Goal: Check status: Check status

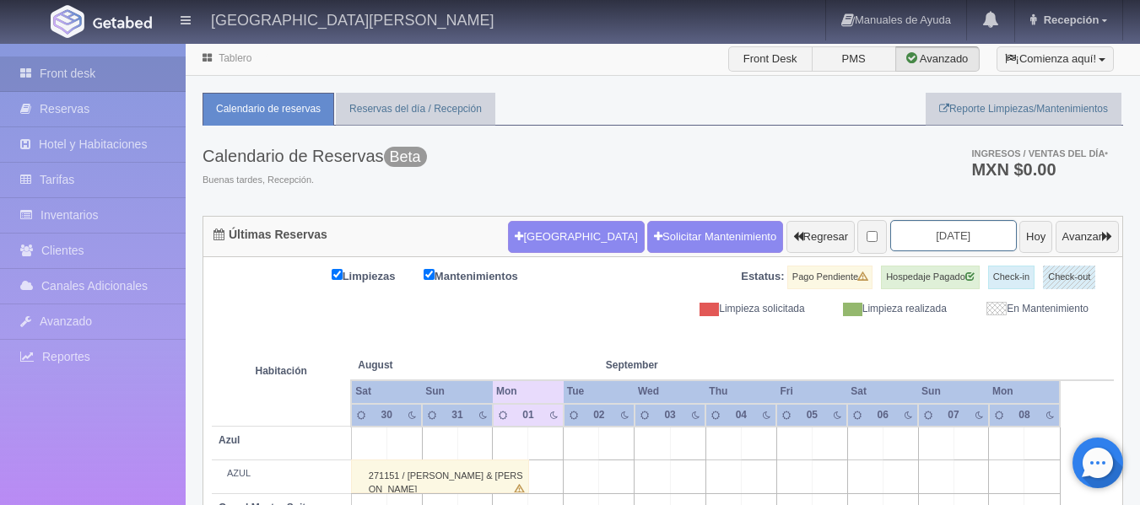
click at [951, 235] on input "2025-09-01" at bounding box center [953, 235] width 127 height 31
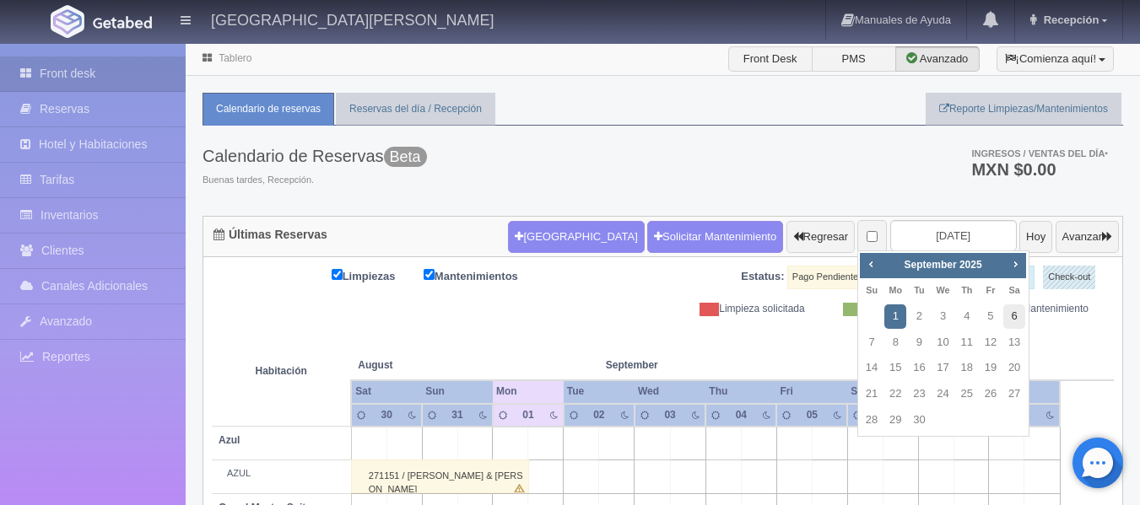
click at [1009, 315] on link "6" at bounding box center [1014, 317] width 22 height 24
type input "2025-09-06"
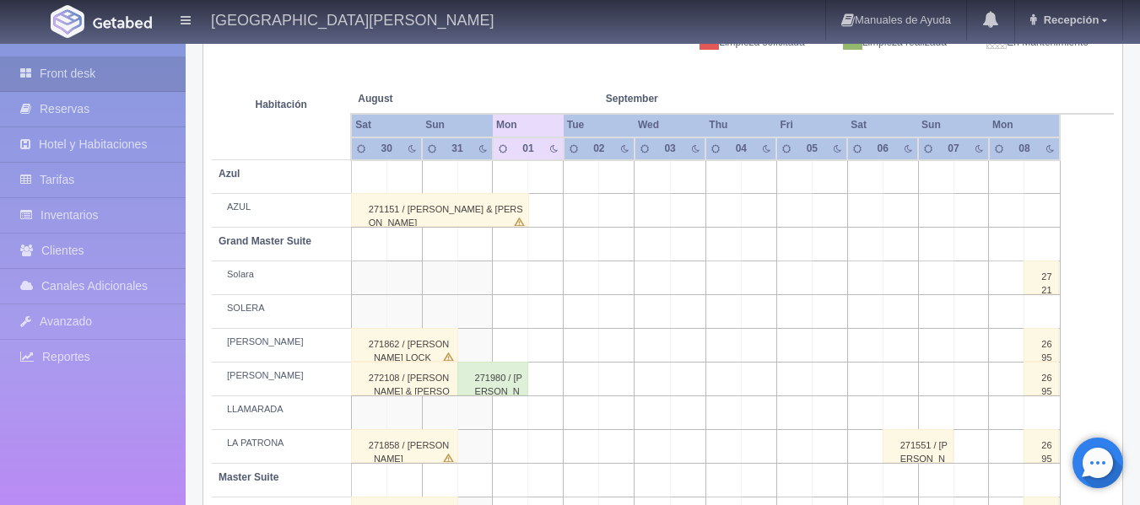
scroll to position [337, 0]
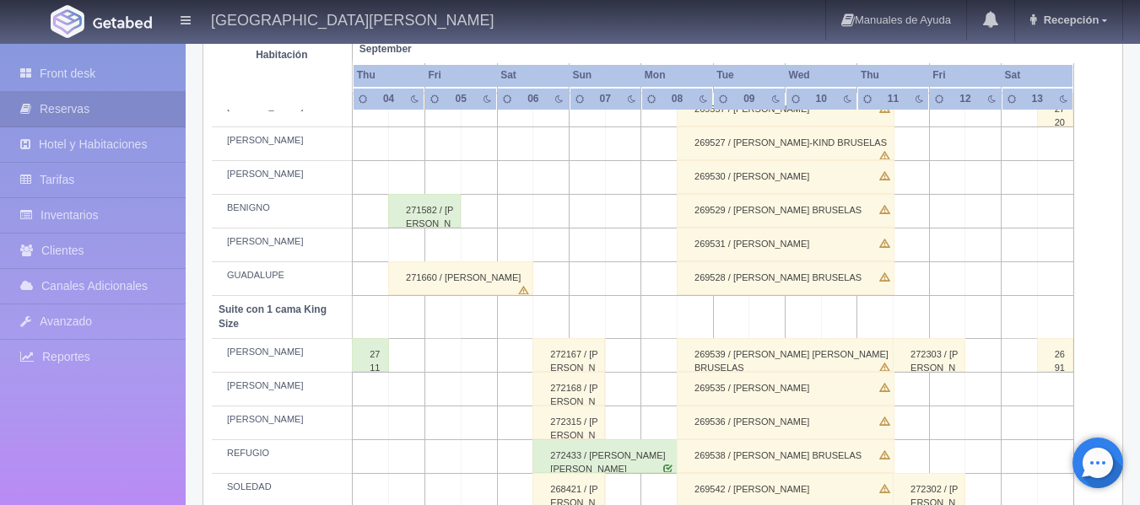
scroll to position [675, 0]
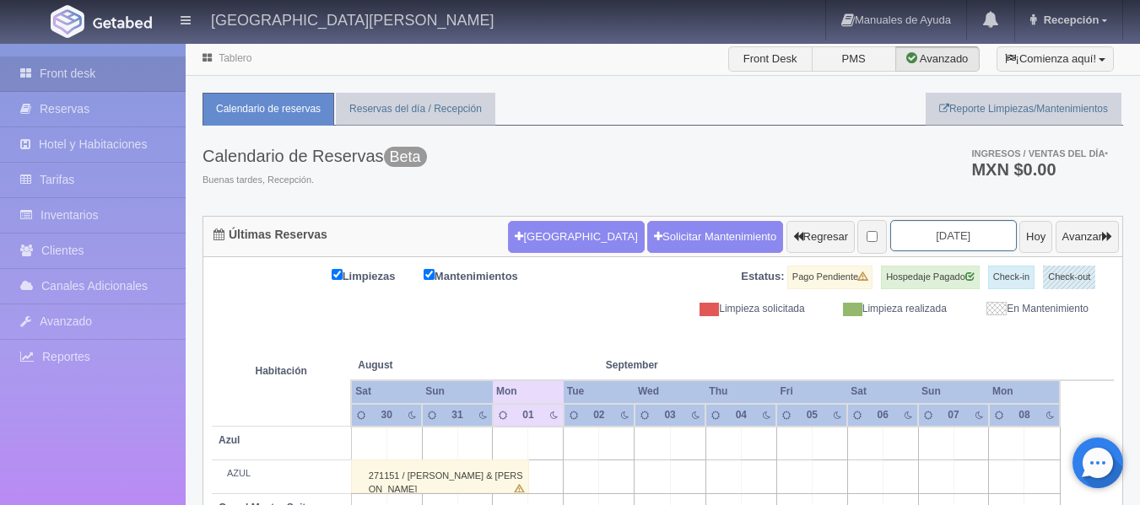
click at [935, 234] on input "[DATE]" at bounding box center [953, 235] width 127 height 31
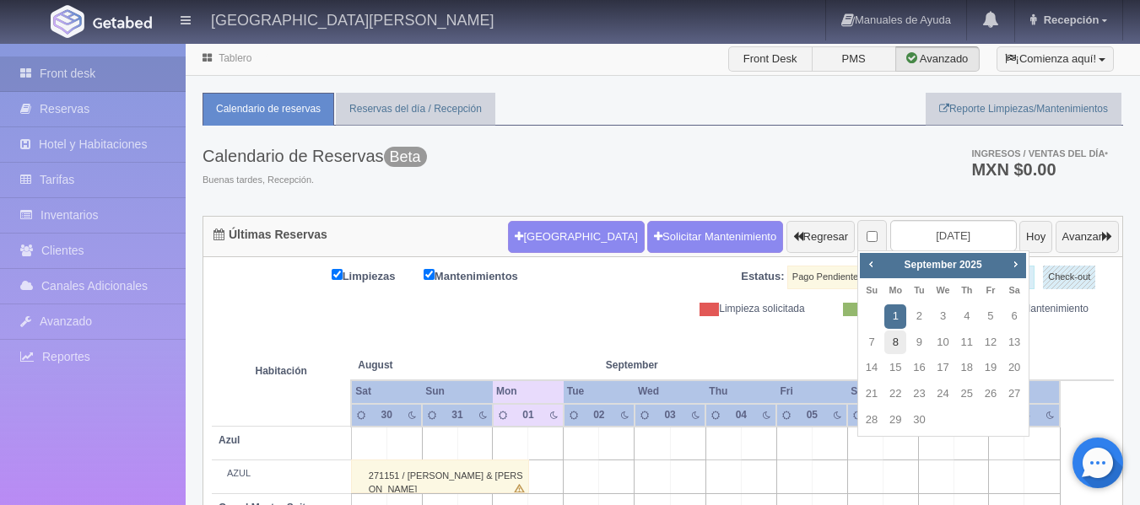
click at [896, 346] on link "8" at bounding box center [895, 343] width 22 height 24
type input "[DATE]"
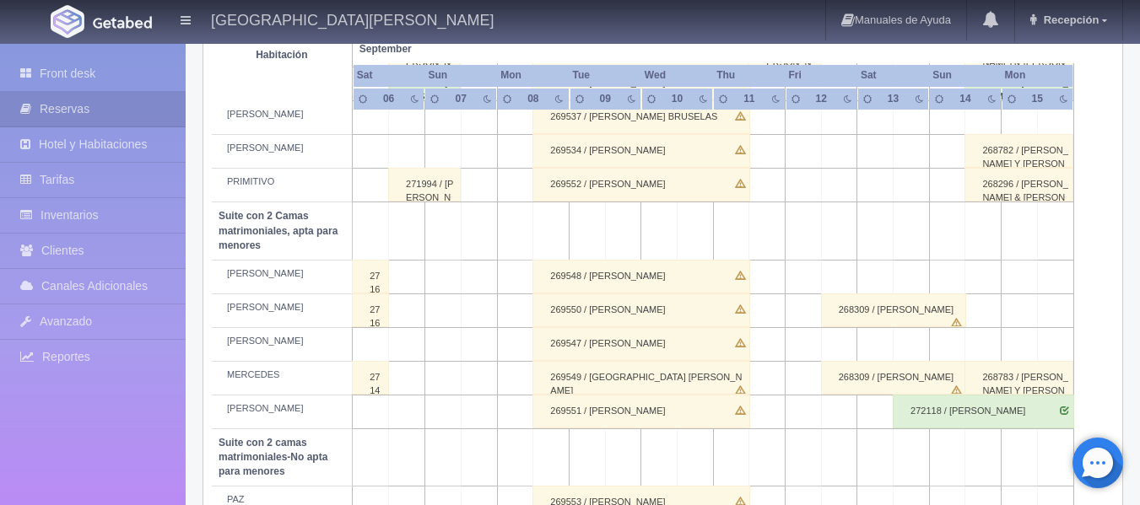
scroll to position [1364, 0]
